Goal: Task Accomplishment & Management: Manage account settings

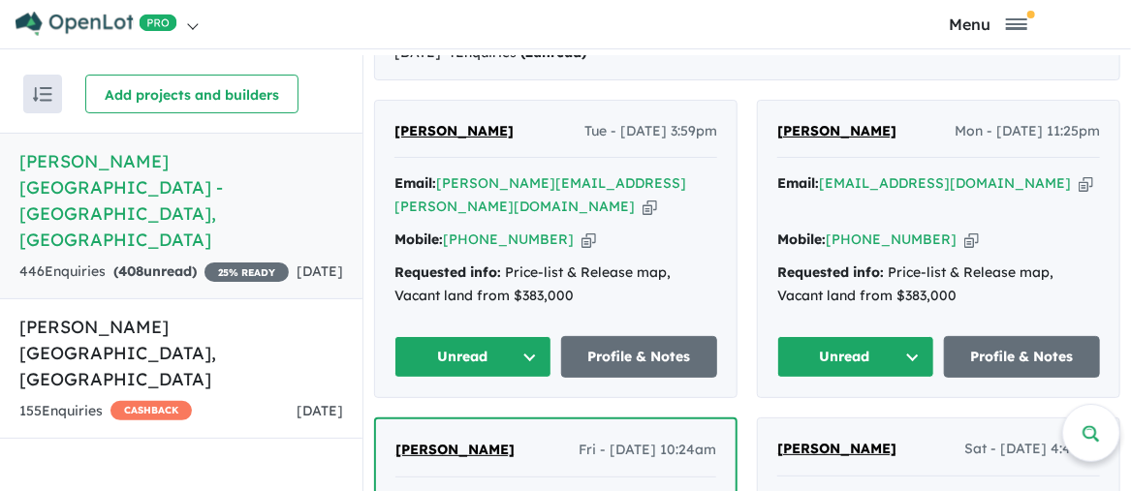
scroll to position [775, 0]
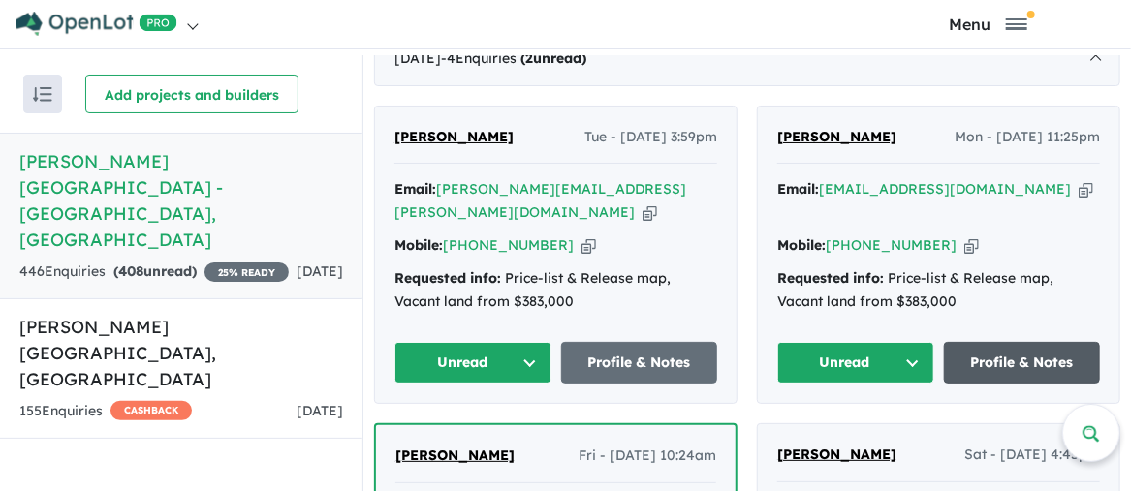
click at [1015, 342] on link "Profile & Notes" at bounding box center [1022, 363] width 157 height 42
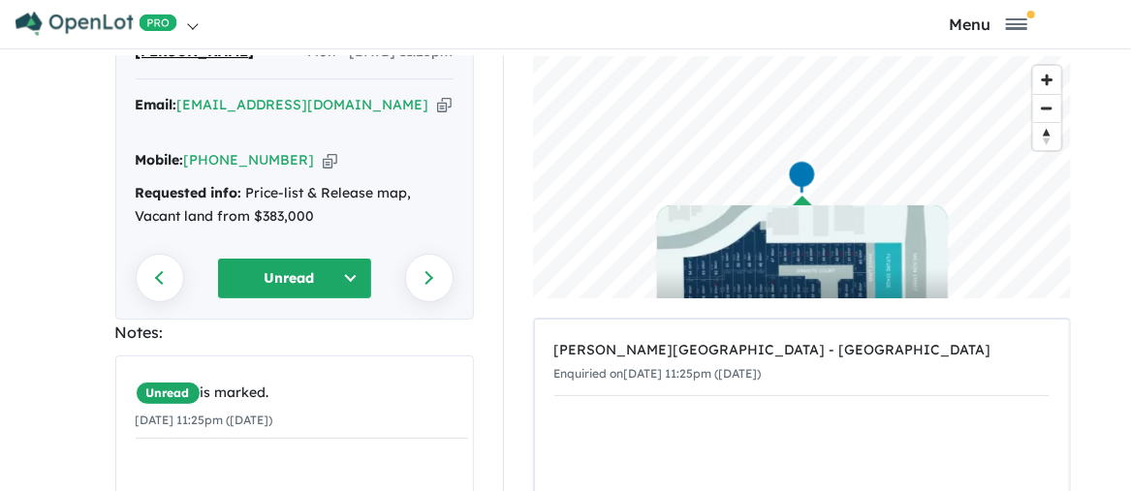
click at [358, 258] on button "Unread" at bounding box center [294, 279] width 155 height 42
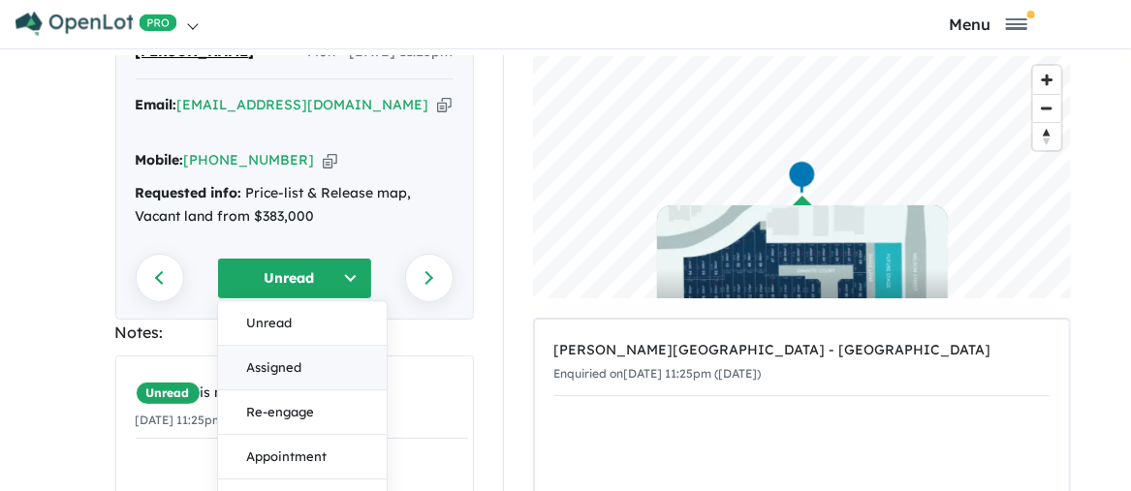
click at [301, 346] on button "Assigned" at bounding box center [302, 368] width 169 height 45
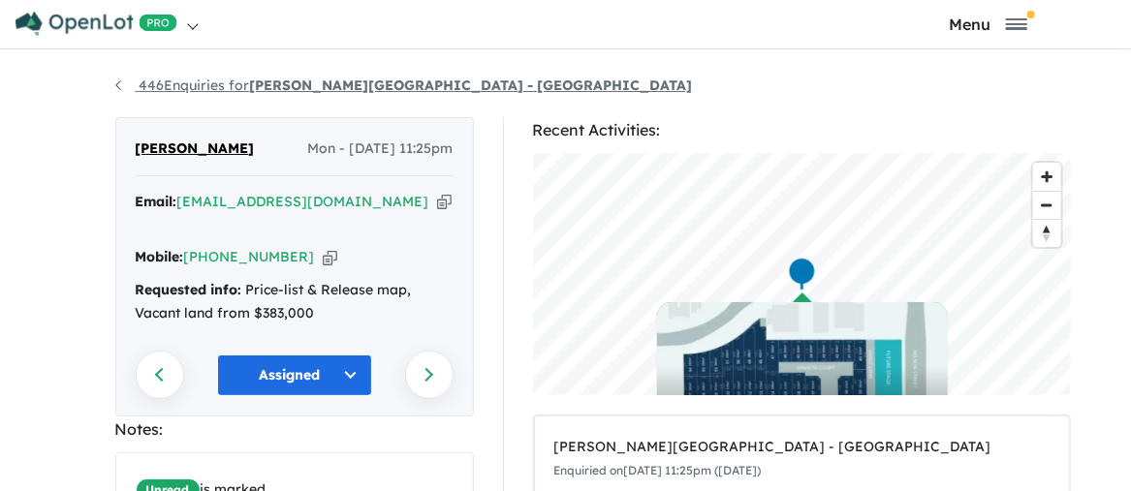
click at [116, 83] on link "446 Enquiries for [PERSON_NAME][GEOGRAPHIC_DATA] - [GEOGRAPHIC_DATA]" at bounding box center [404, 85] width 578 height 17
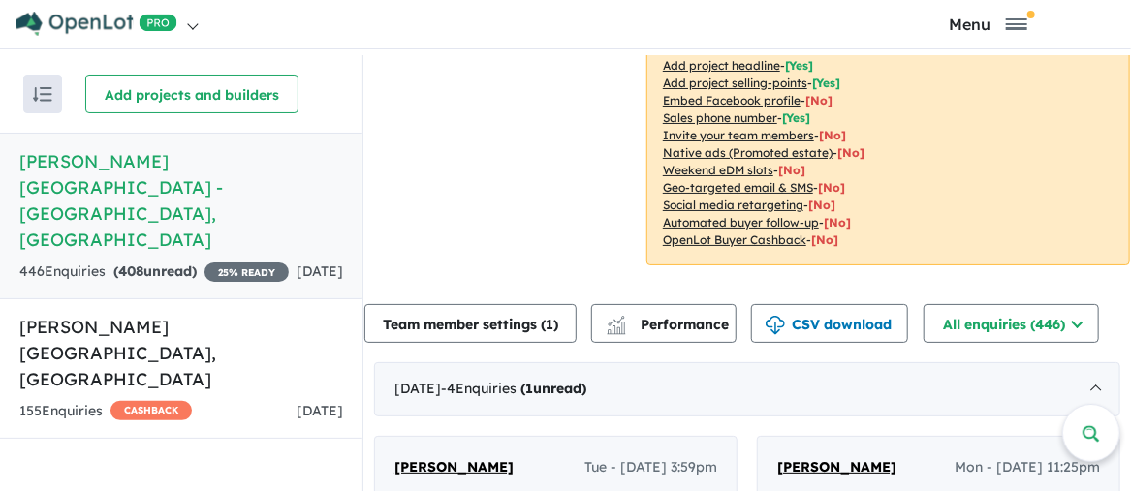
scroll to position [775, 0]
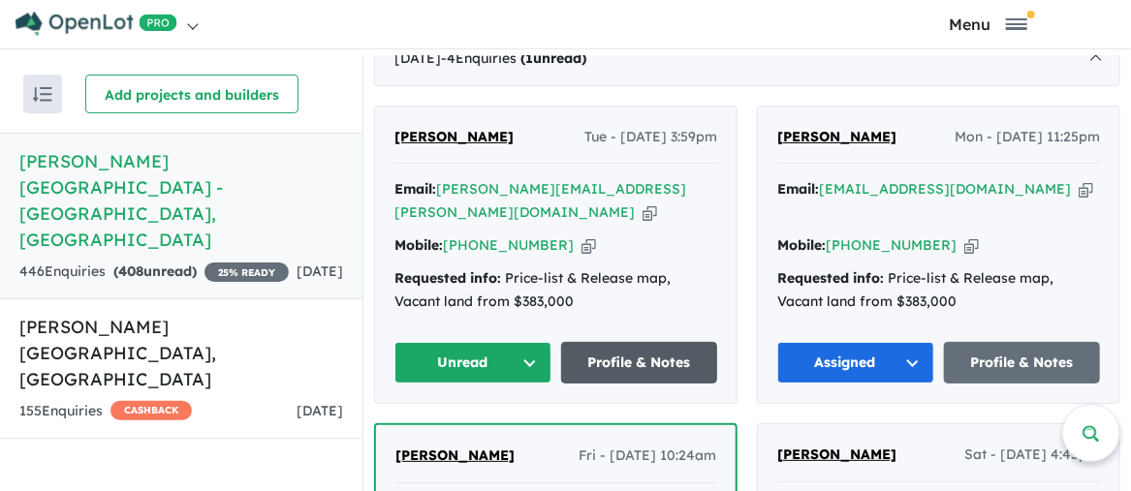
click at [658, 342] on link "Profile & Notes" at bounding box center [639, 363] width 157 height 42
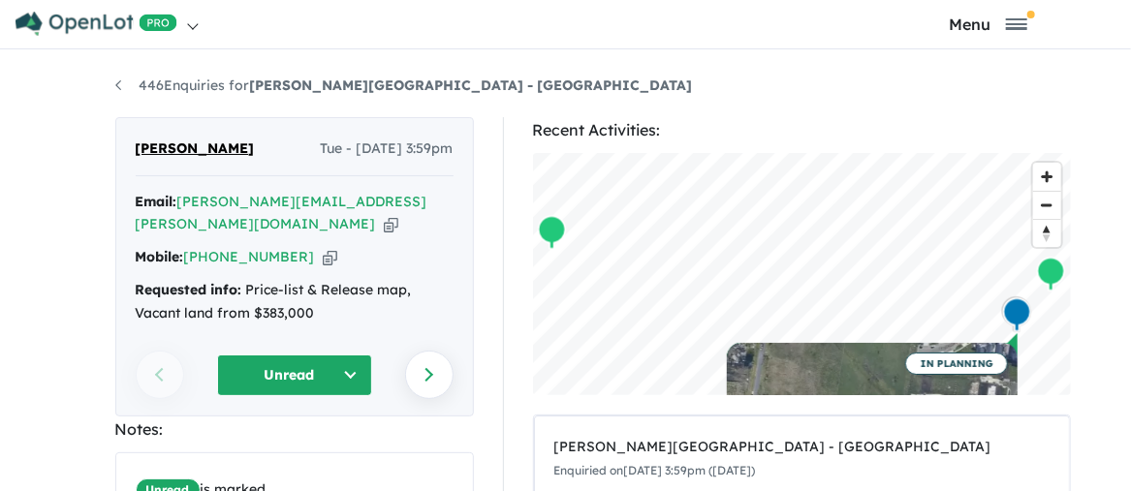
click at [343, 355] on button "Unread" at bounding box center [294, 376] width 155 height 42
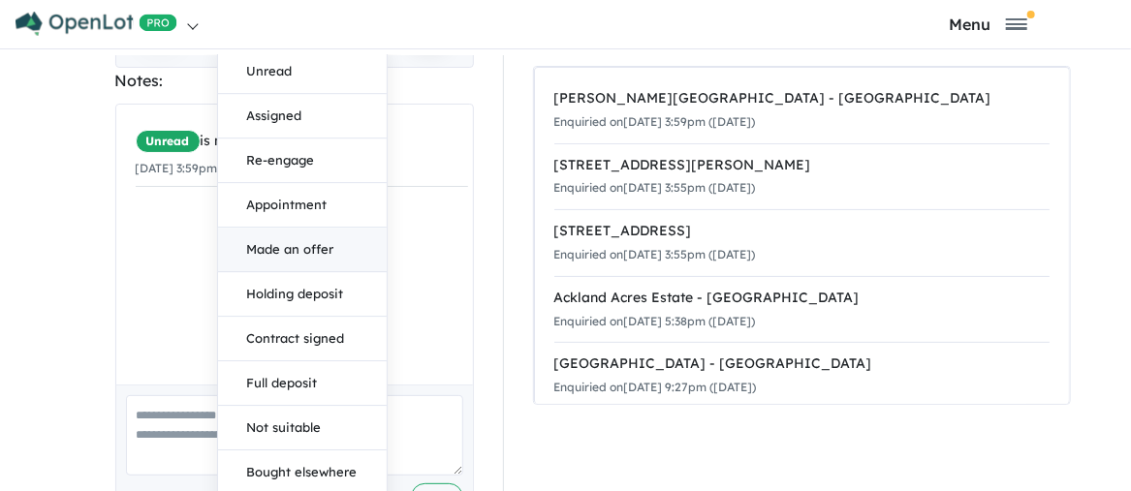
scroll to position [388, 0]
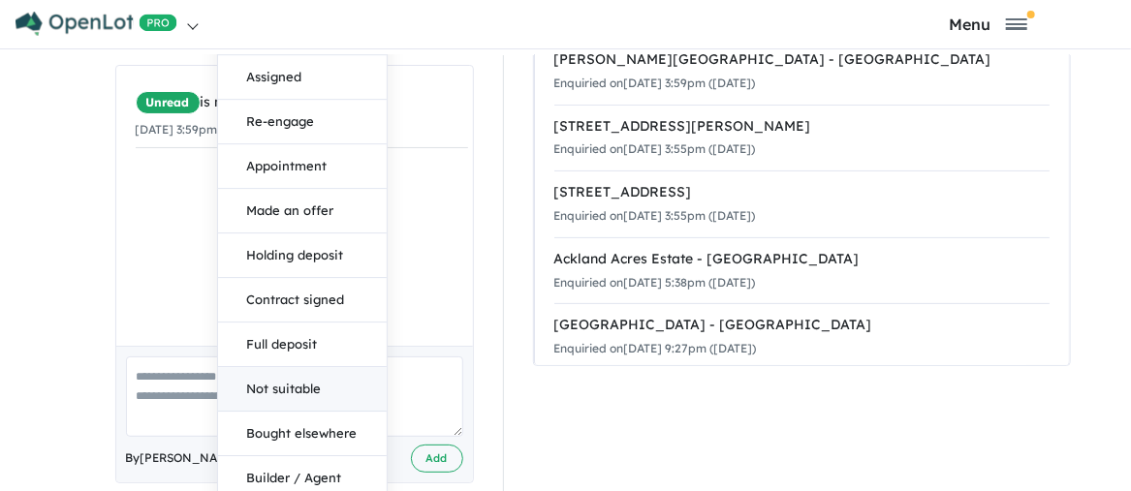
click at [280, 367] on button "Not suitable" at bounding box center [302, 389] width 169 height 45
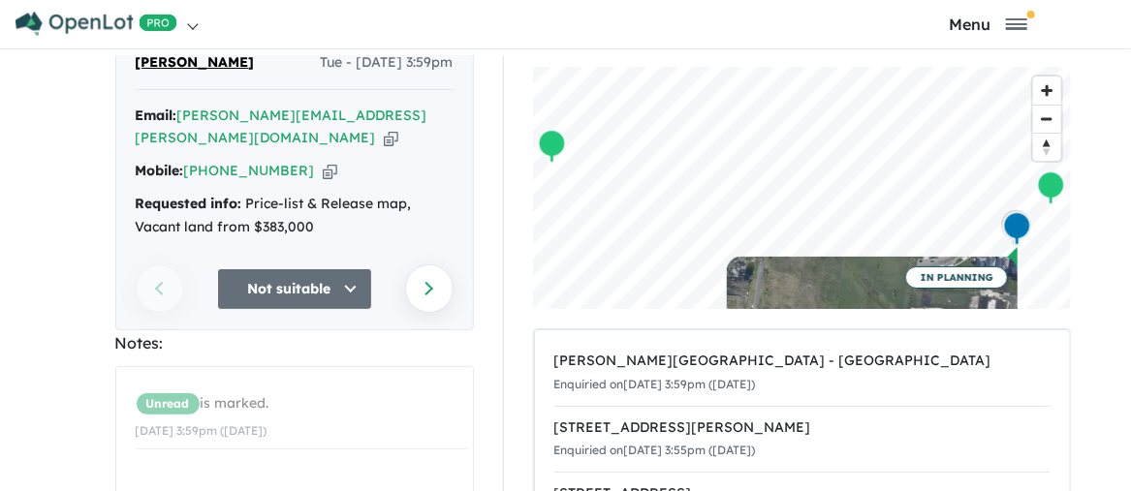
scroll to position [0, 0]
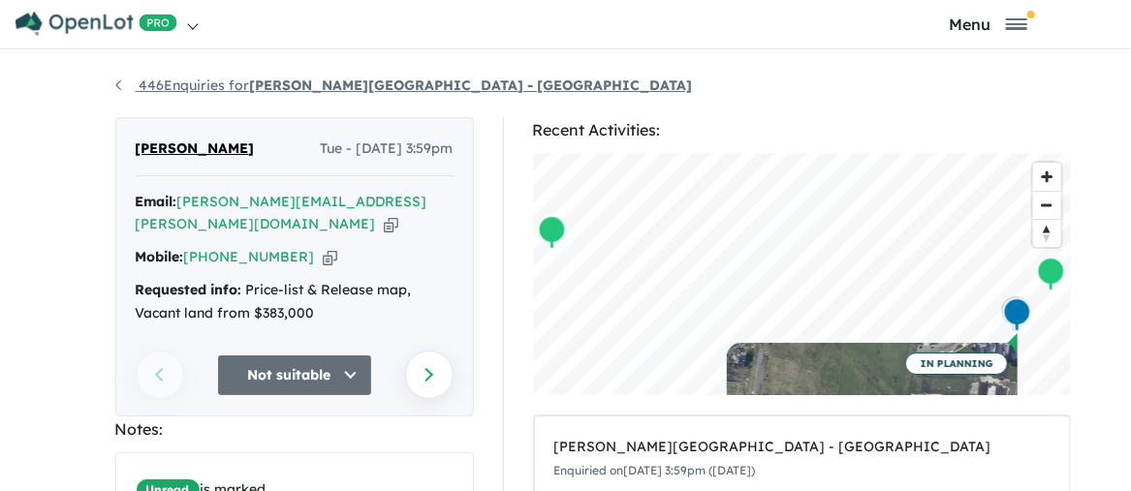
click at [115, 81] on link "446 Enquiries for [PERSON_NAME][GEOGRAPHIC_DATA] - [GEOGRAPHIC_DATA]" at bounding box center [404, 85] width 578 height 17
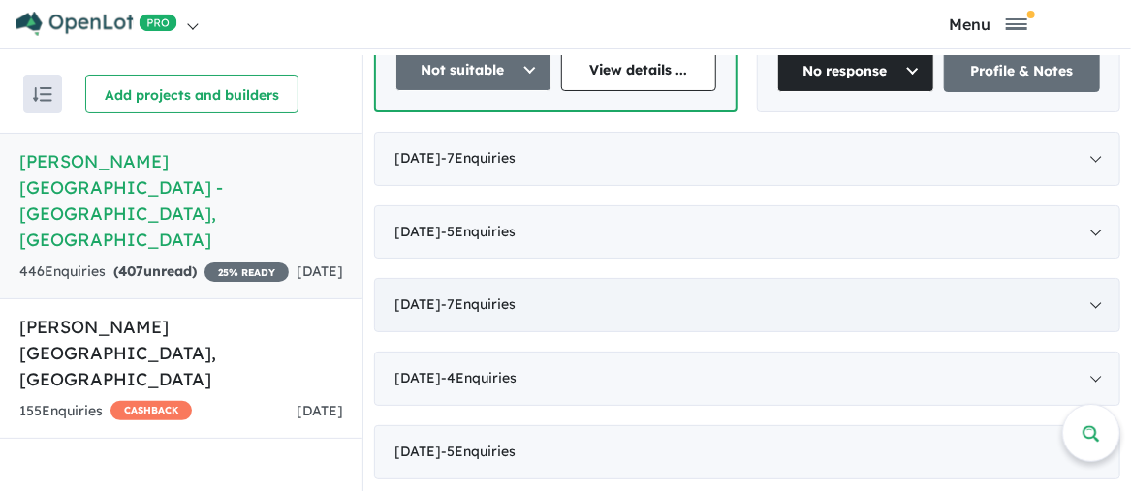
scroll to position [1357, 0]
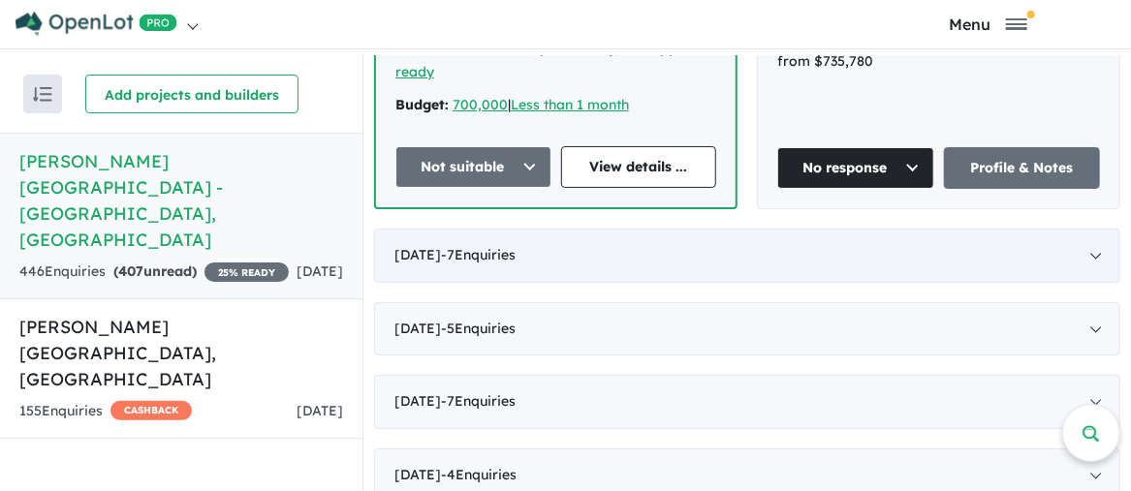
click at [1094, 229] on div "August 2025 - 7 Enquir ies ( 0 unread)" at bounding box center [747, 256] width 746 height 54
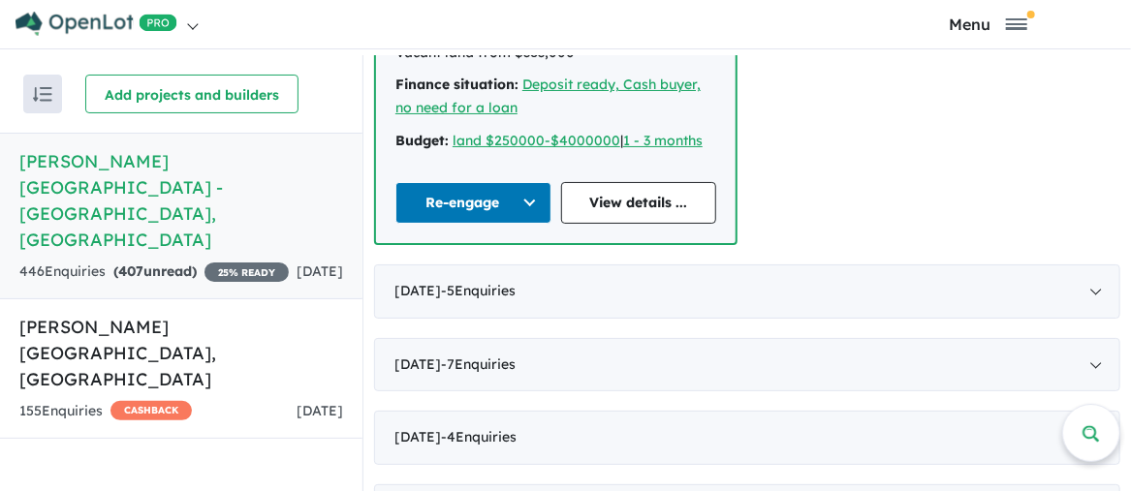
scroll to position [2208, 0]
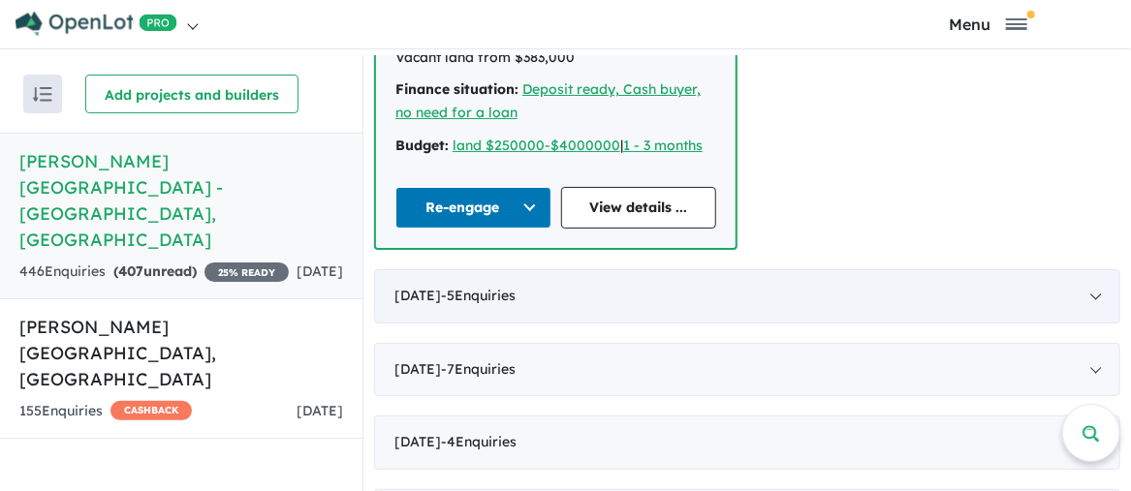
click at [1095, 269] on div "July 2025 - 5 Enquir ies ( 0 unread)" at bounding box center [747, 296] width 746 height 54
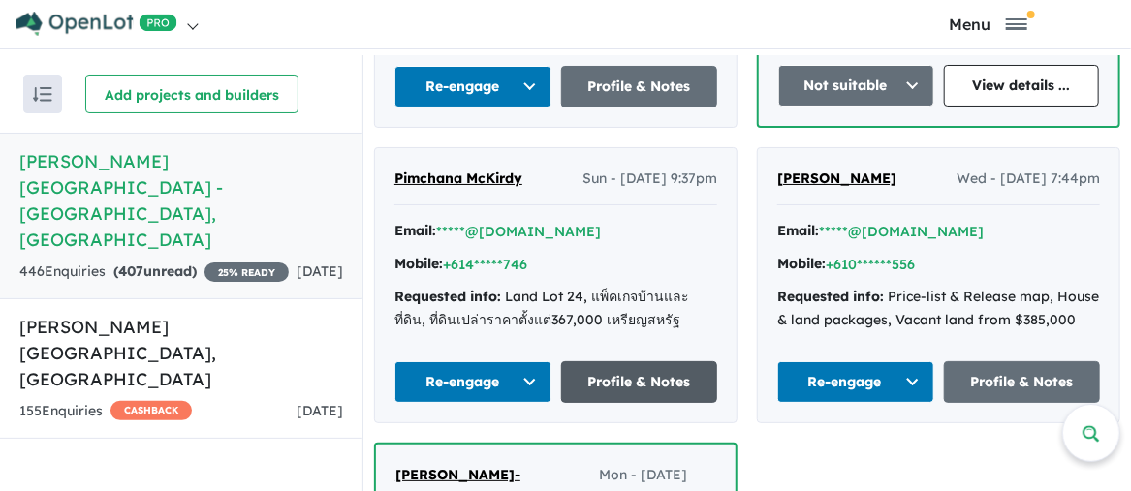
scroll to position [1269, 0]
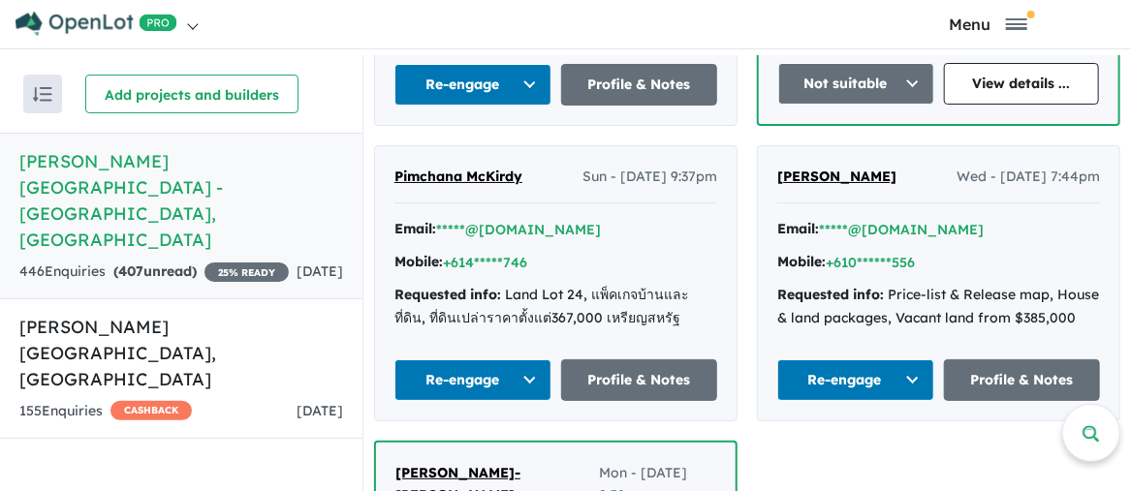
click at [522, 360] on button "Re-engage" at bounding box center [472, 381] width 157 height 42
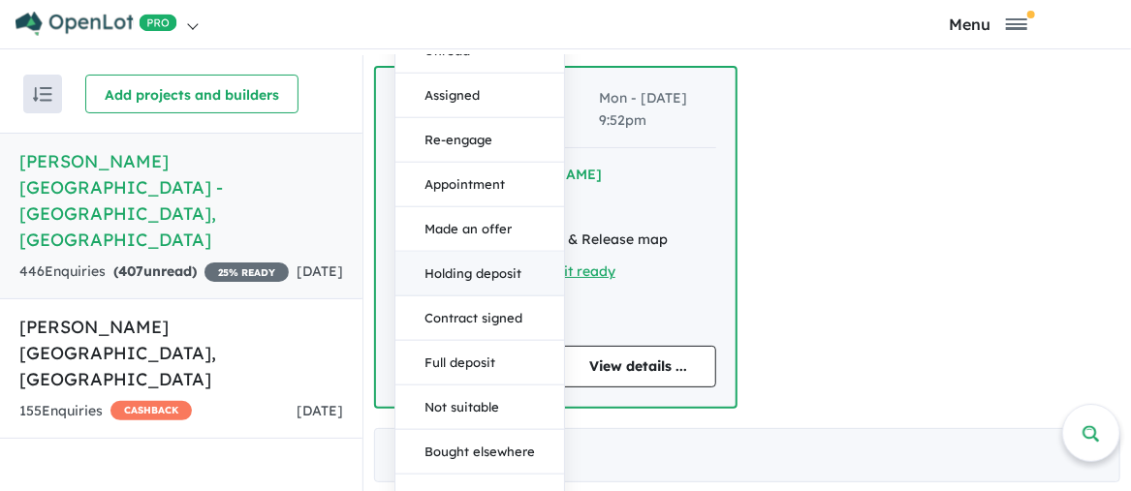
scroll to position [1656, 0]
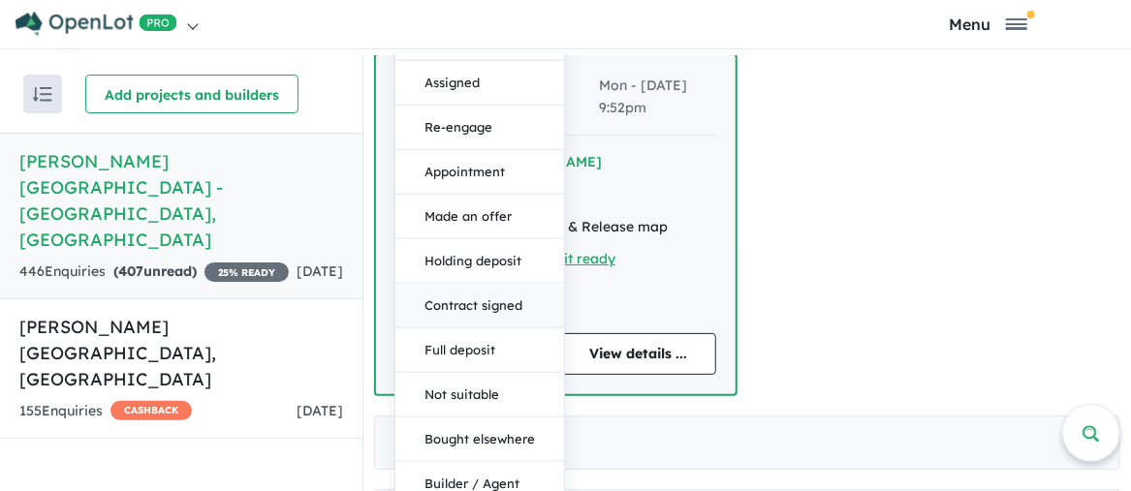
click at [502, 283] on button "Contract signed" at bounding box center [479, 305] width 169 height 45
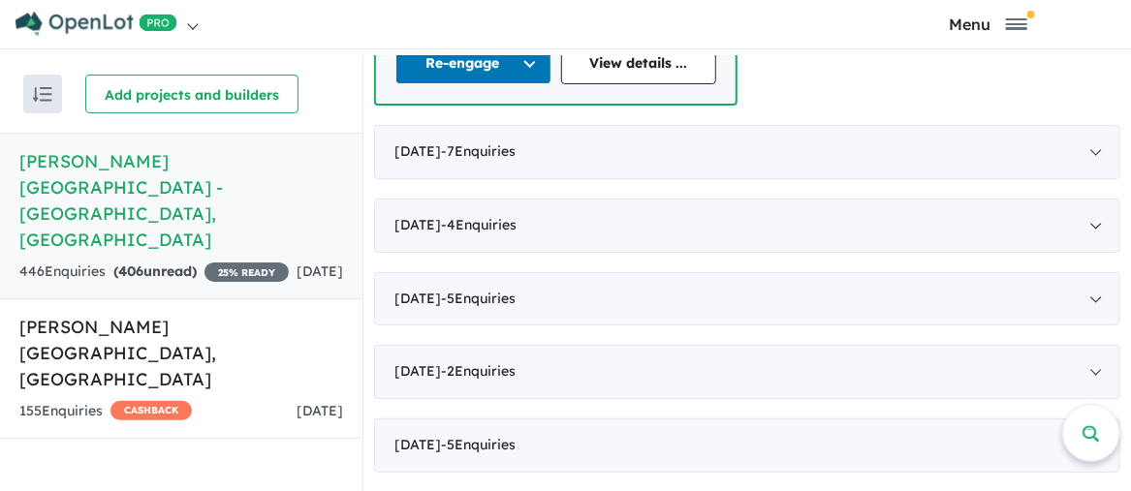
scroll to position [1850, 0]
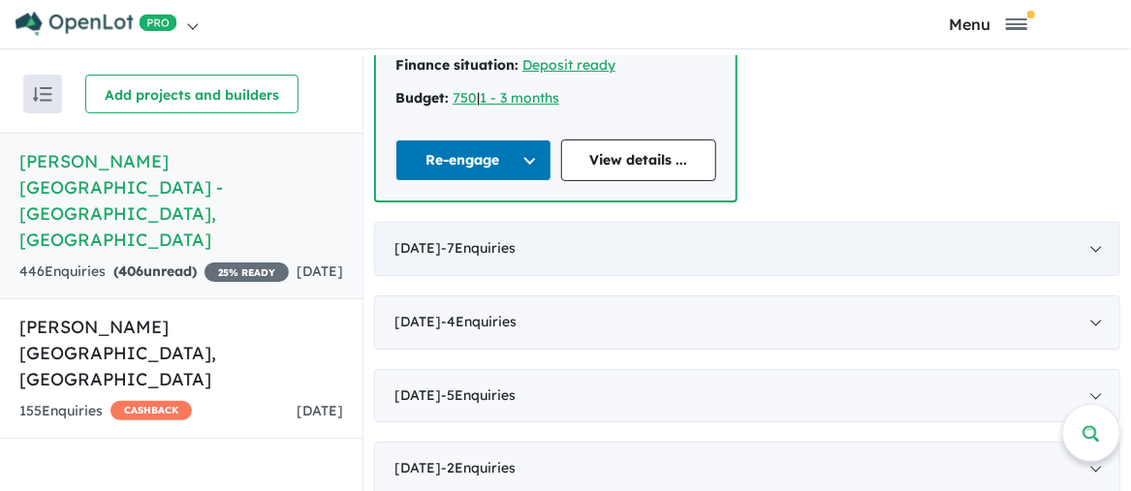
click at [1089, 222] on div "June 2025 - 7 Enquir ies ( 0 unread)" at bounding box center [747, 249] width 746 height 54
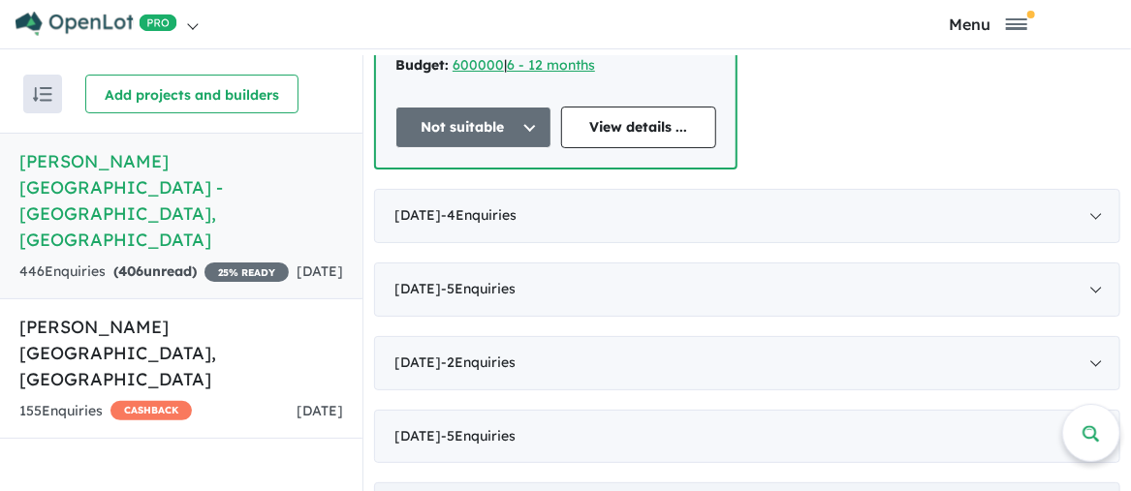
scroll to position [2497, 0]
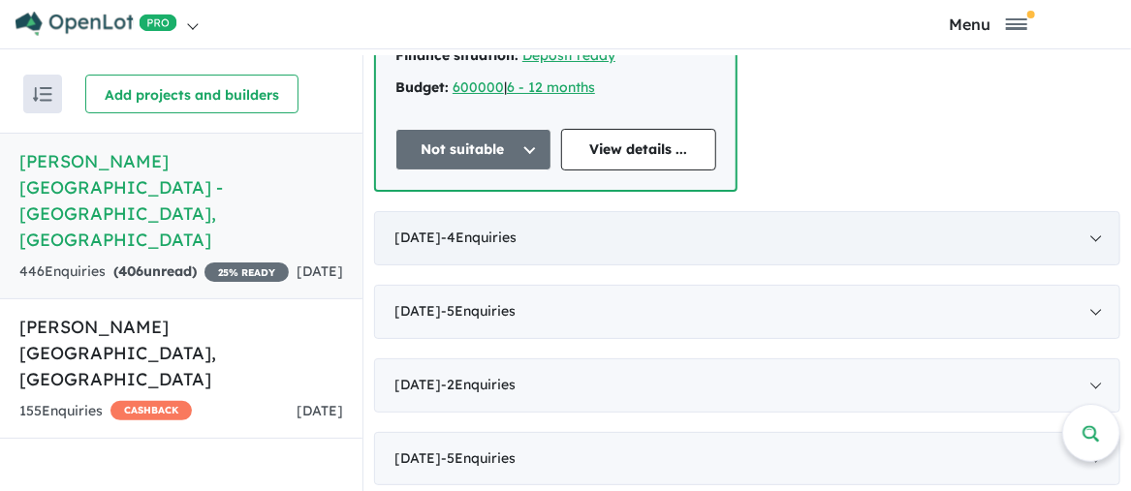
click at [1093, 211] on div "May 2025 - 4 Enquir ies ( 0 unread)" at bounding box center [747, 238] width 746 height 54
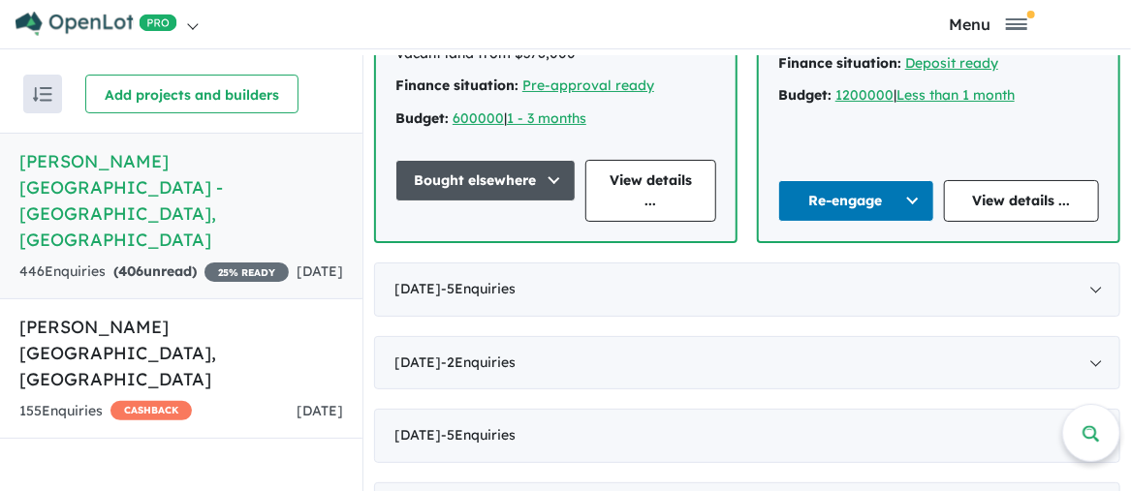
scroll to position [1574, 0]
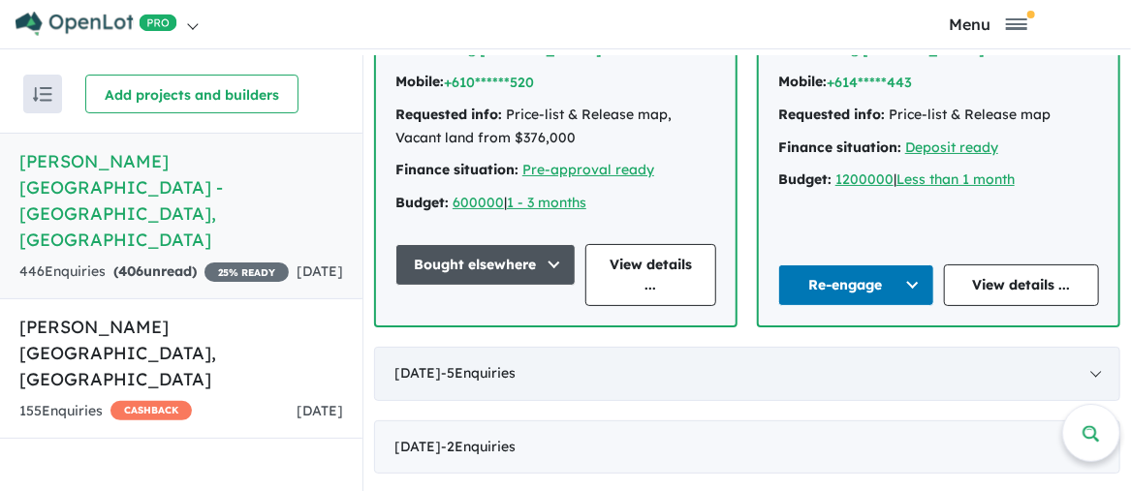
click at [1096, 347] on div "April 2025 - 5 Enquir ies ( 0 unread)" at bounding box center [747, 374] width 746 height 54
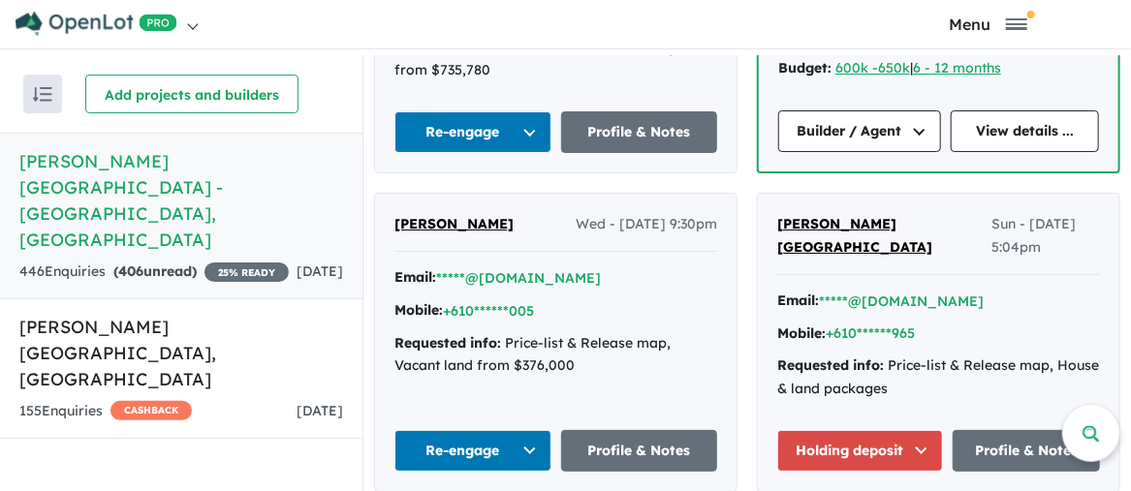
scroll to position [1419, 0]
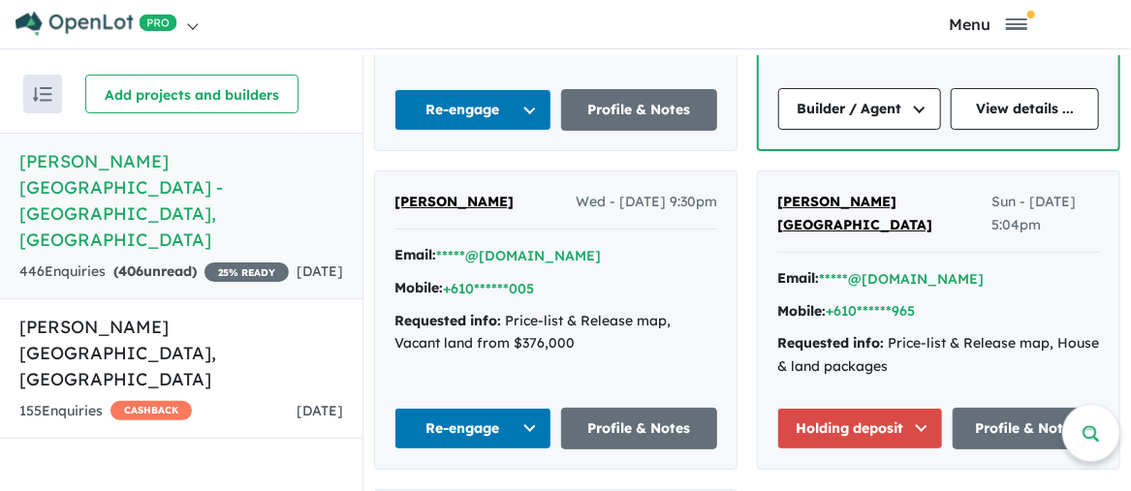
click at [920, 408] on button "Holding deposit" at bounding box center [860, 429] width 166 height 42
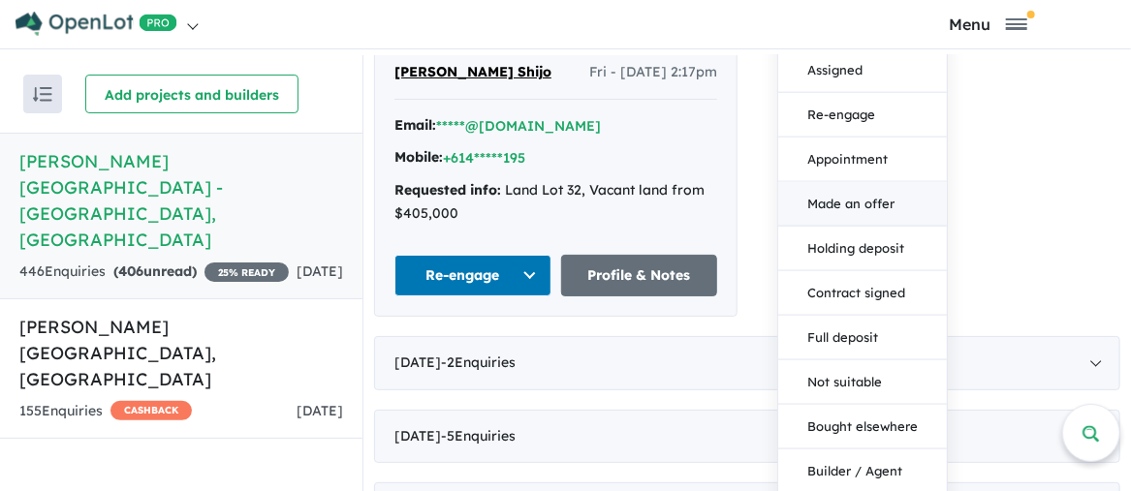
scroll to position [1903, 0]
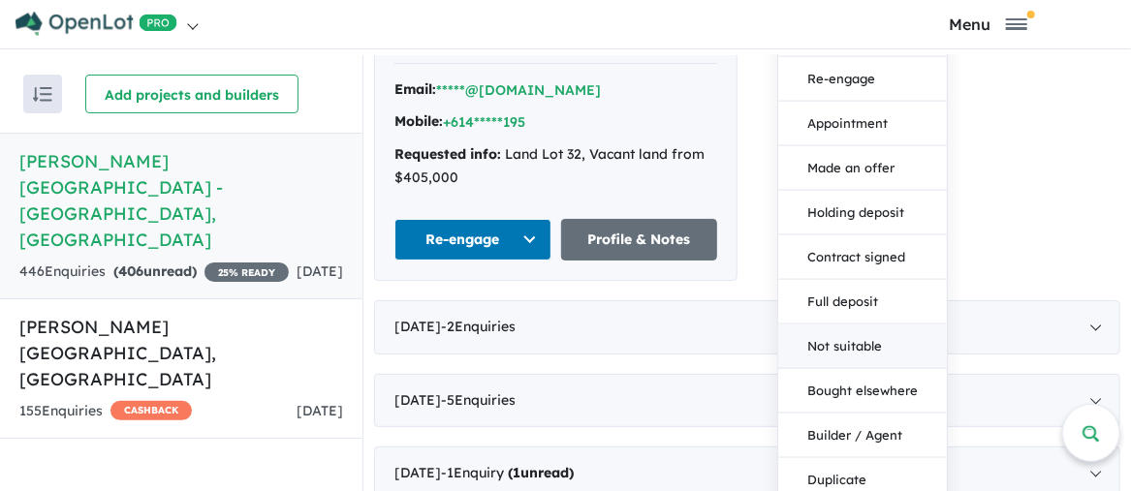
click at [865, 324] on button "Not suitable" at bounding box center [862, 346] width 169 height 45
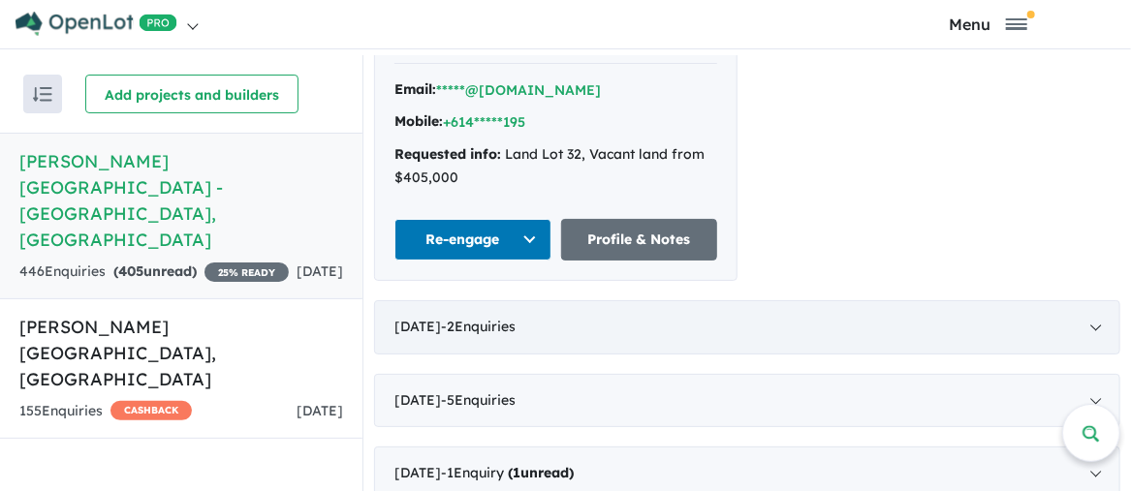
click at [1091, 300] on div "March 2025 - 2 Enquir ies ( 0 unread)" at bounding box center [747, 327] width 746 height 54
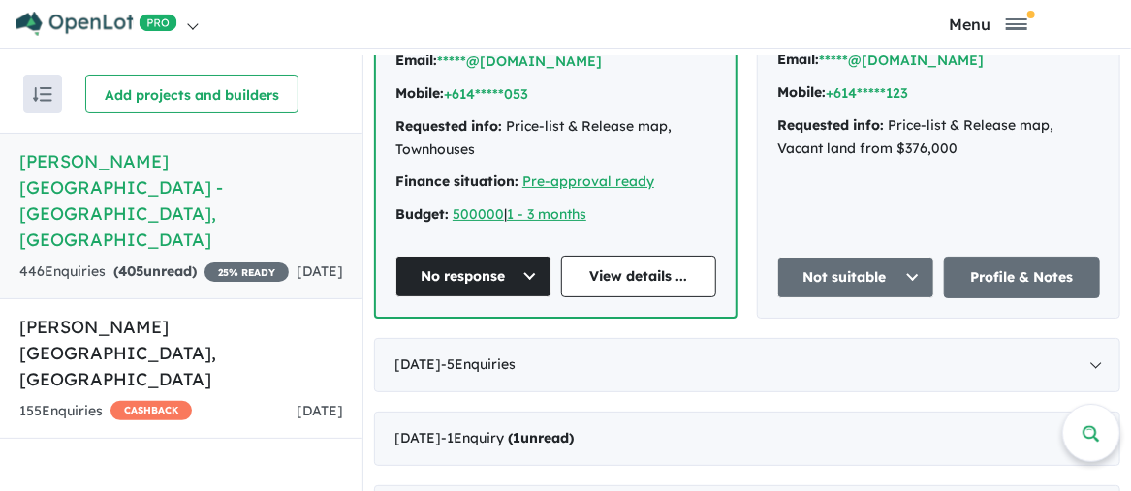
scroll to position [1375, 0]
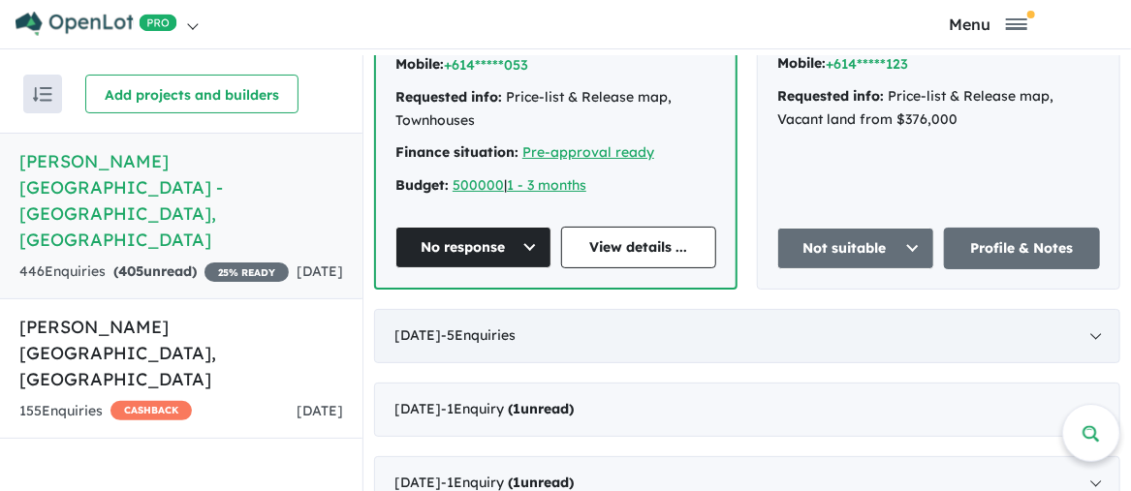
click at [1093, 309] on div "February 2025 - 5 Enquir ies ( 0 unread)" at bounding box center [747, 336] width 746 height 54
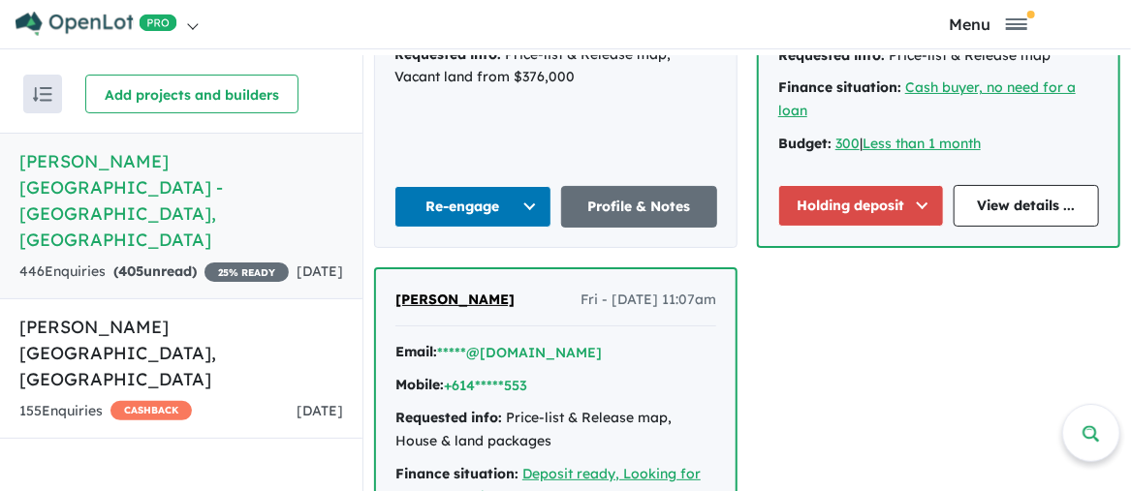
scroll to position [1763, 0]
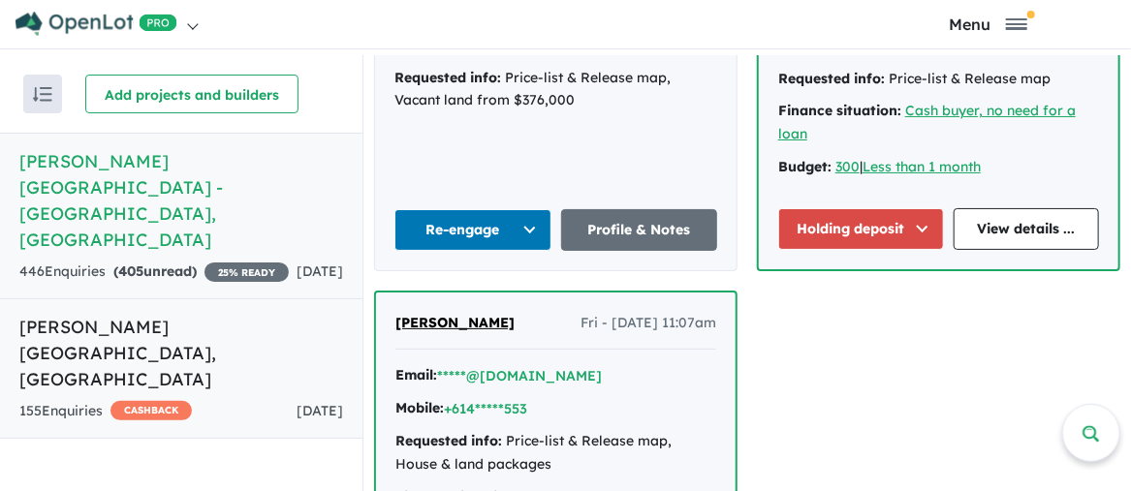
click at [56, 314] on h5 "Palomino - Armstrong Creek , VIC" at bounding box center [181, 353] width 324 height 78
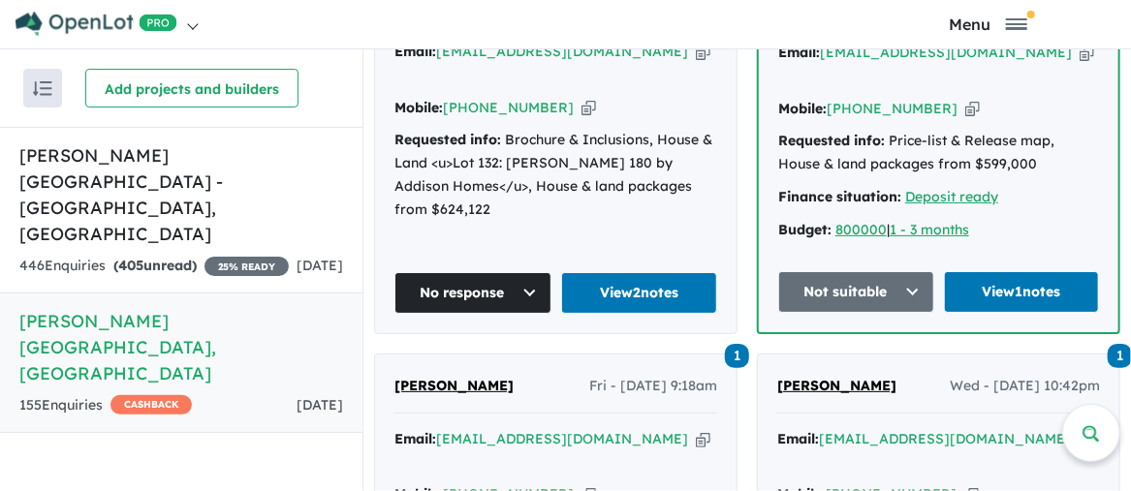
scroll to position [1057, 0]
